Goal: Transaction & Acquisition: Book appointment/travel/reservation

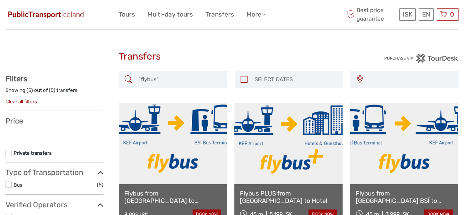
select select
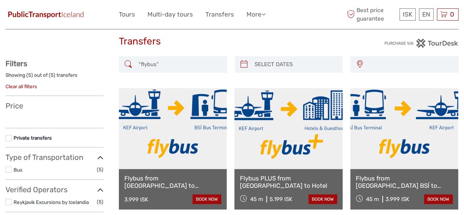
select select
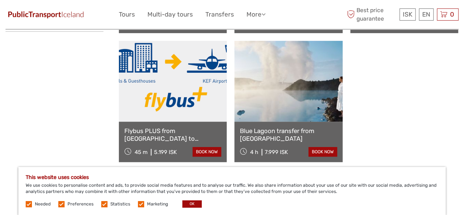
scroll to position [257, 0]
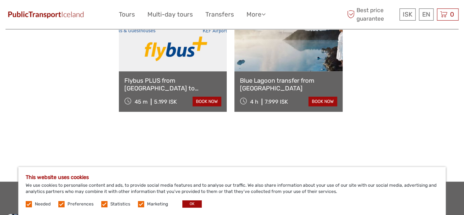
click at [259, 83] on link "Blue Lagoon transfer from Keflavík Airport" at bounding box center [288, 84] width 97 height 15
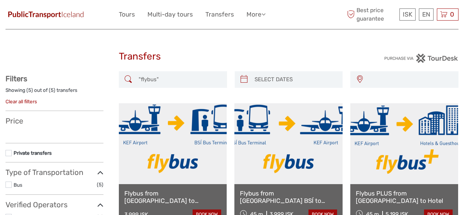
select select
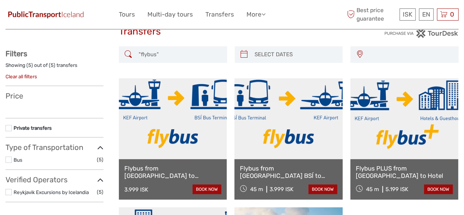
scroll to position [37, 0]
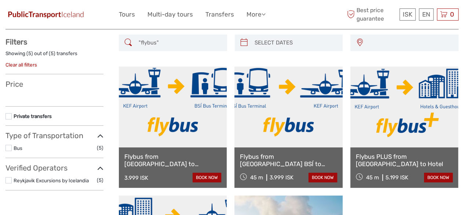
select select
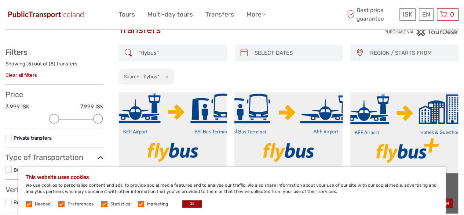
scroll to position [0, 0]
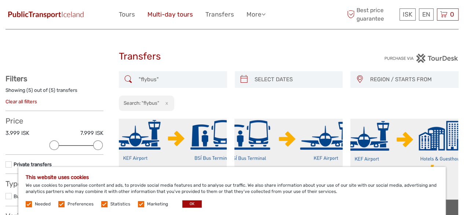
click at [160, 13] on link "Multi-day tours" at bounding box center [169, 14] width 45 height 11
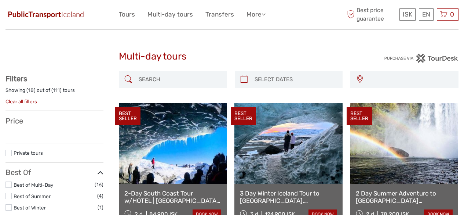
select select
